Goal: Task Accomplishment & Management: Use online tool/utility

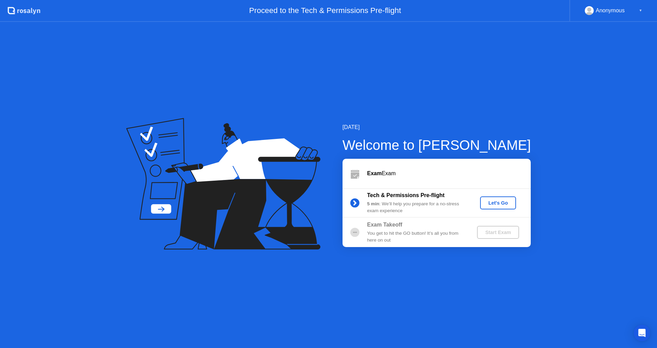
click at [499, 204] on div "Let's Go" at bounding box center [498, 202] width 30 height 5
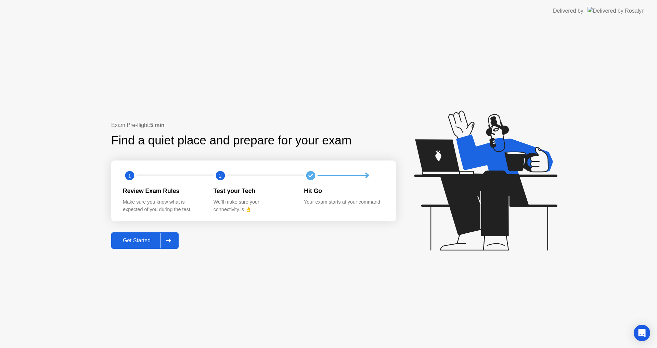
click at [145, 244] on div "Get Started" at bounding box center [136, 241] width 47 height 6
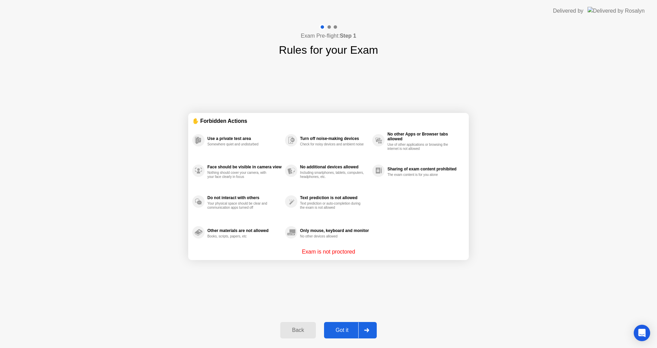
click at [343, 329] on div "Got it" at bounding box center [342, 330] width 32 height 6
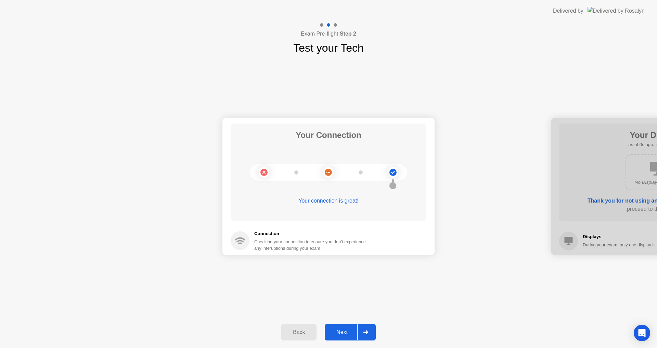
click at [346, 329] on div "Next" at bounding box center [342, 332] width 30 height 6
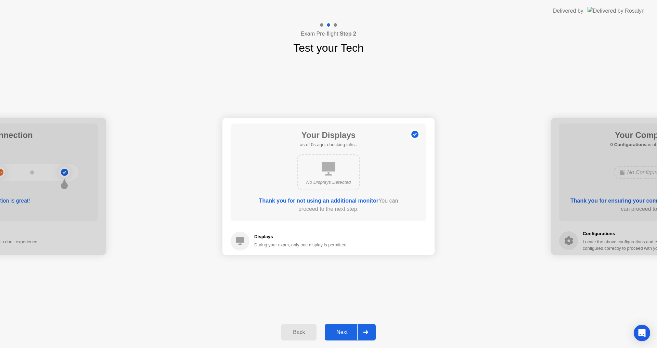
click at [346, 329] on div "Next" at bounding box center [342, 332] width 30 height 6
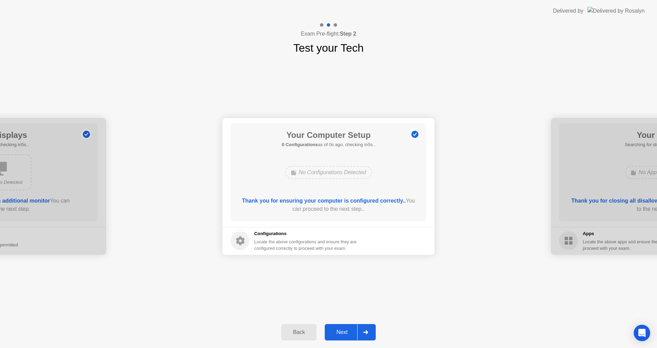
click at [346, 329] on div "Next" at bounding box center [342, 332] width 30 height 6
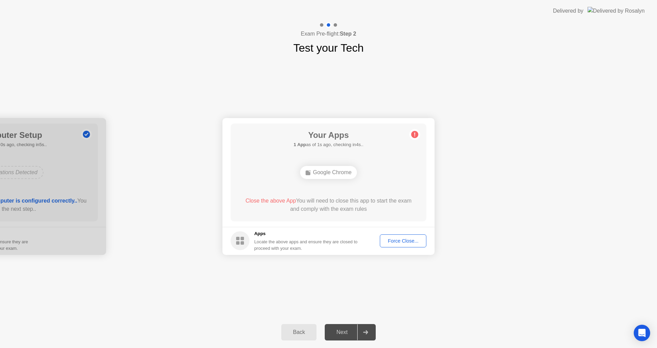
click at [401, 243] on div "Force Close..." at bounding box center [403, 240] width 42 height 5
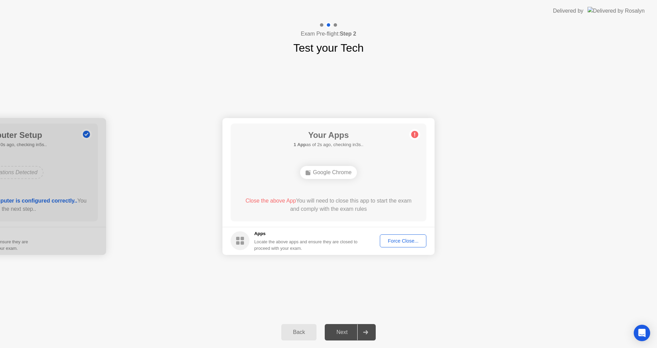
click at [399, 243] on div "Force Close..." at bounding box center [403, 240] width 42 height 5
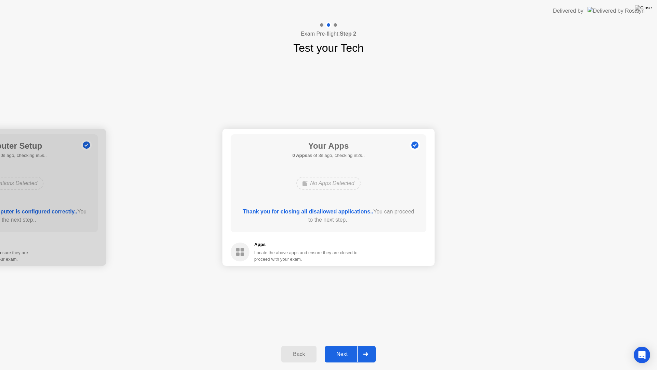
click at [340, 347] on button "Next" at bounding box center [350, 354] width 51 height 16
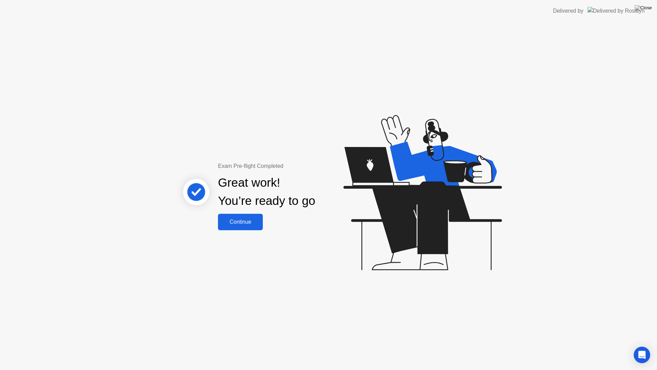
click at [252, 225] on div "Continue" at bounding box center [240, 222] width 41 height 6
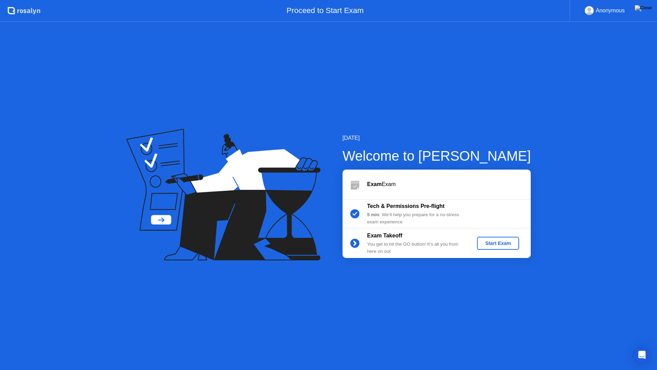
click at [495, 245] on div "Start Exam" at bounding box center [498, 242] width 37 height 5
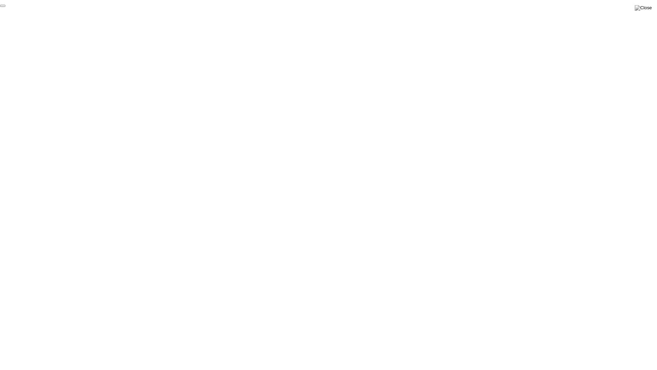
click div "End Proctoring Session"
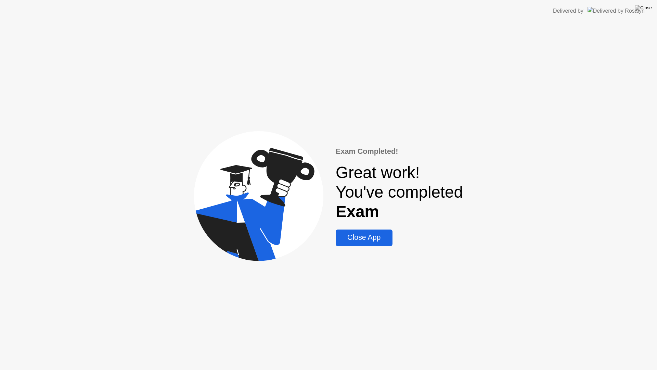
click at [360, 239] on div "Close App" at bounding box center [364, 237] width 52 height 9
